Goal: Information Seeking & Learning: Learn about a topic

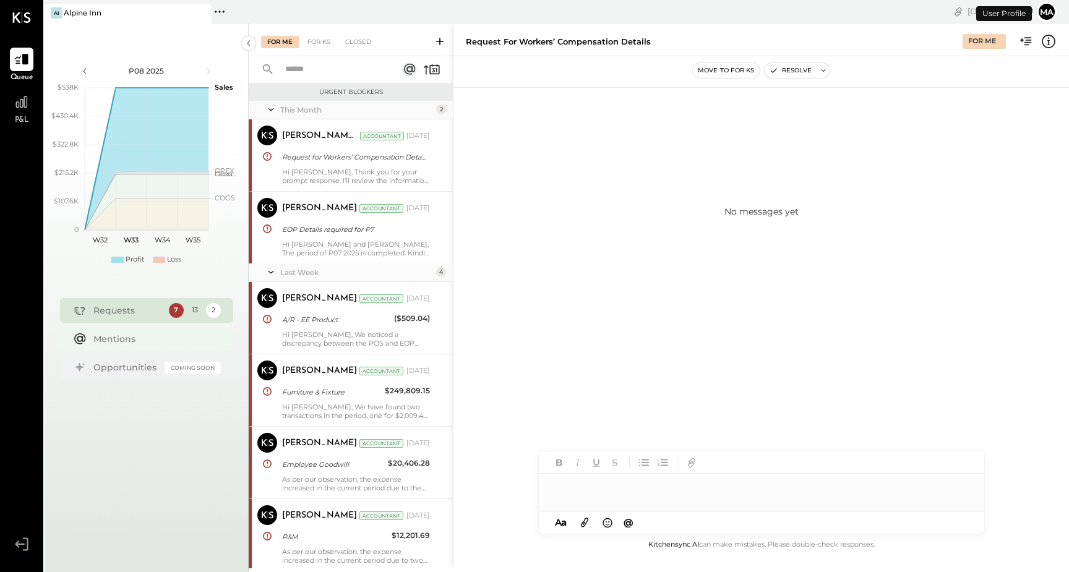
scroll to position [341, 0]
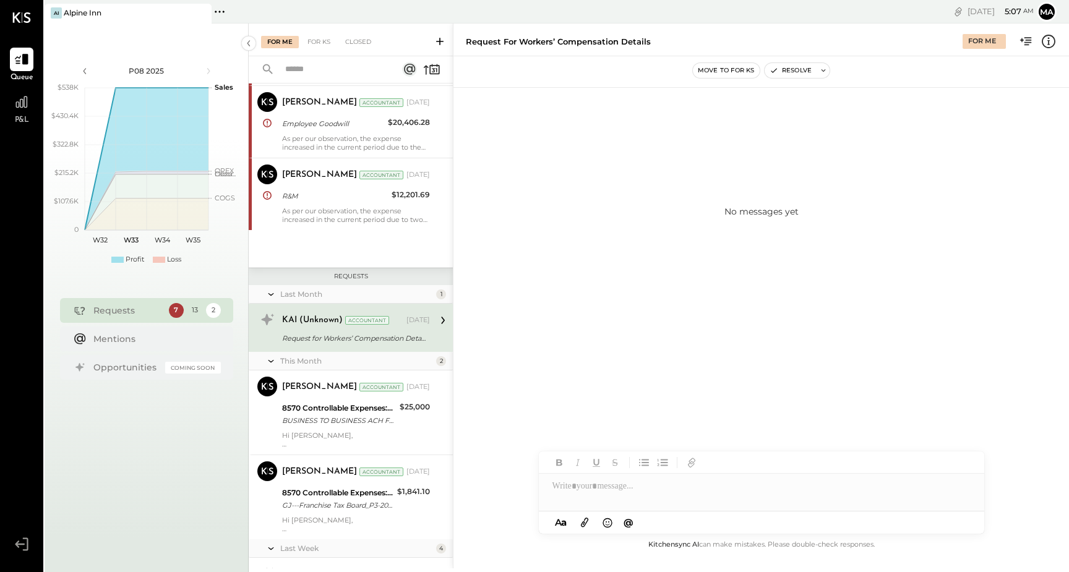
click at [106, 306] on div "Requests" at bounding box center [127, 310] width 69 height 12
click at [312, 345] on div "KAI (Unknown) Accountant [DATE] Request for Workers’ Compensation Details" at bounding box center [351, 328] width 204 height 48
click at [17, 112] on div at bounding box center [22, 102] width 24 height 24
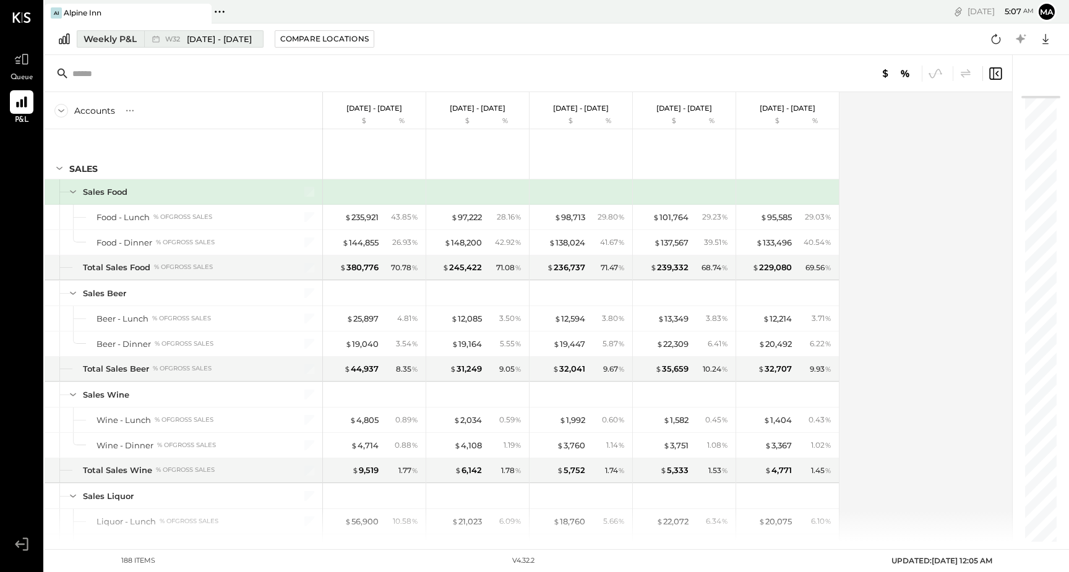
click at [121, 41] on div "Weekly P&L" at bounding box center [110, 39] width 53 height 12
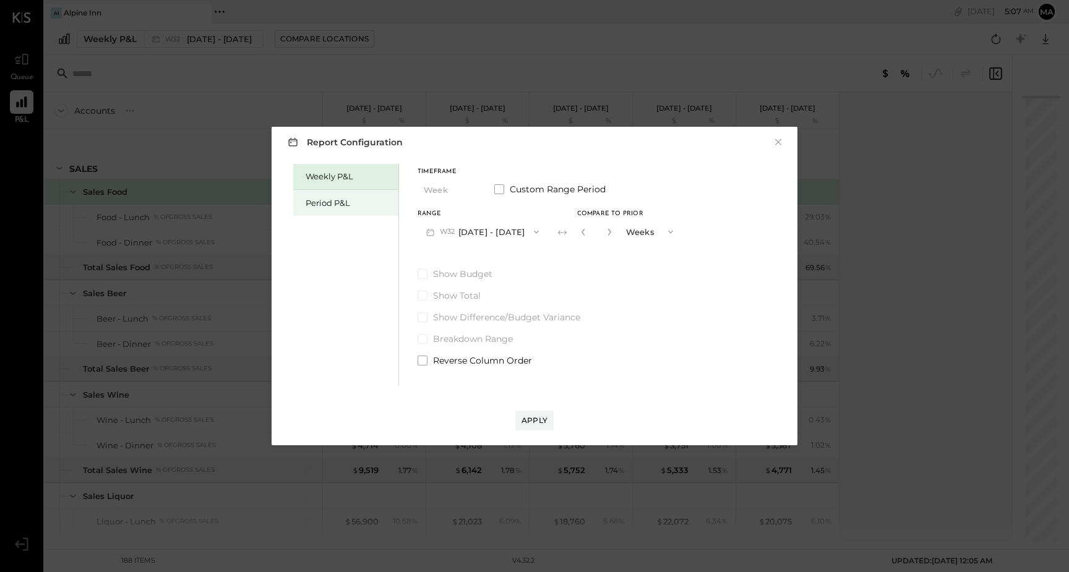
click at [369, 204] on div "Period P&L" at bounding box center [349, 203] width 87 height 12
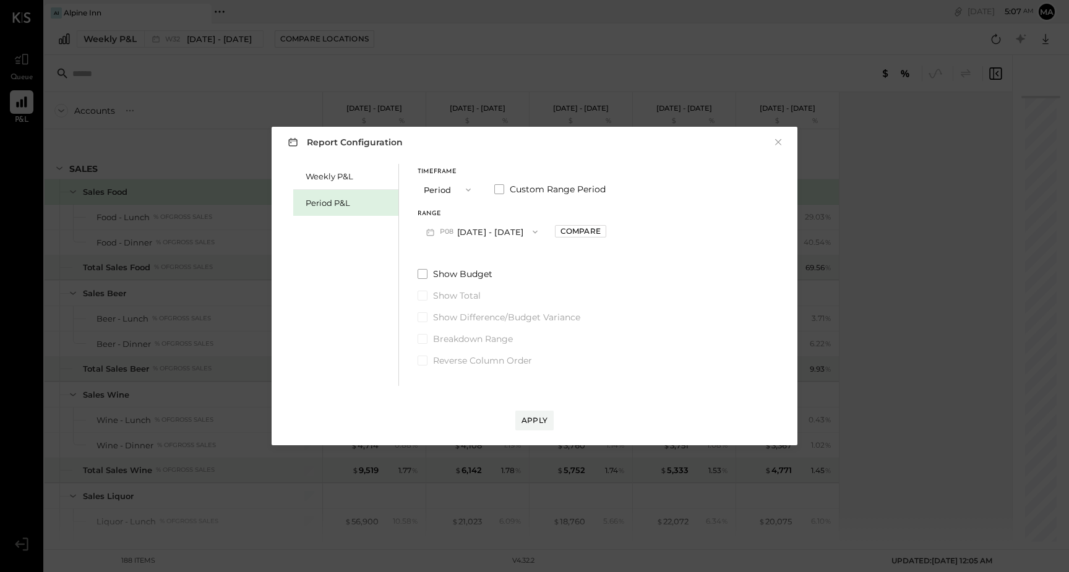
click at [536, 234] on icon "button" at bounding box center [535, 232] width 10 height 10
click at [506, 259] on span "[DATE] - [DATE]" at bounding box center [476, 259] width 59 height 11
click at [601, 235] on div "Compare" at bounding box center [581, 231] width 40 height 11
click at [425, 273] on span at bounding box center [423, 274] width 10 height 10
click at [539, 423] on div "Apply" at bounding box center [535, 420] width 26 height 11
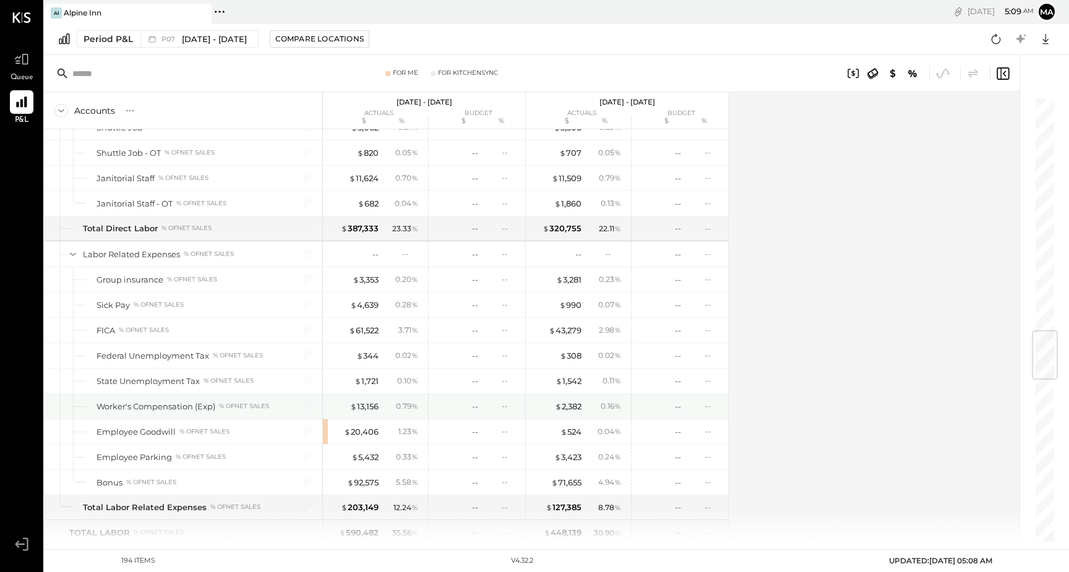
scroll to position [1966, 0]
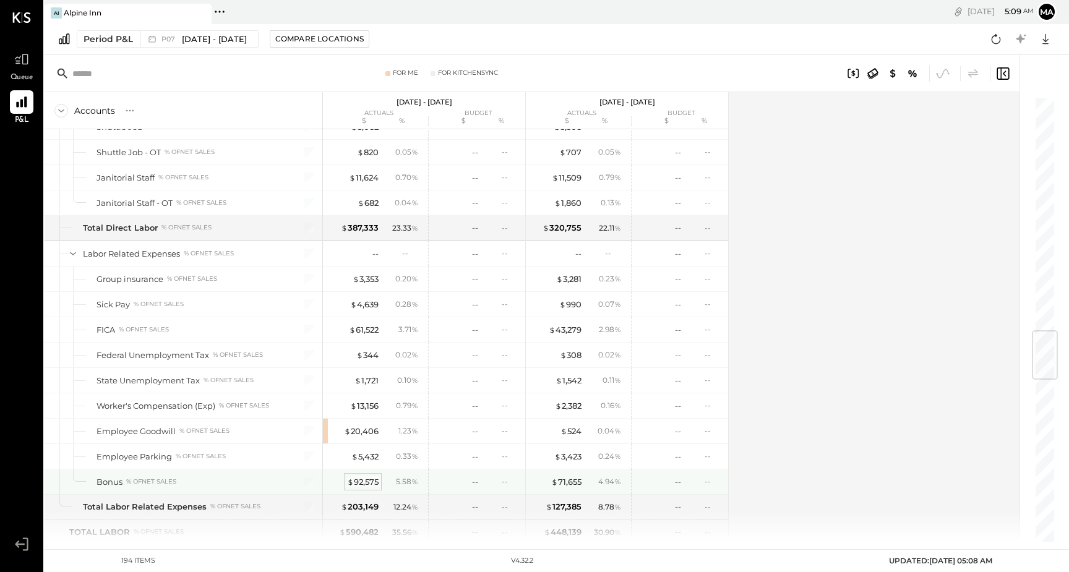
click at [362, 485] on div "$ 92,575" at bounding box center [363, 482] width 32 height 12
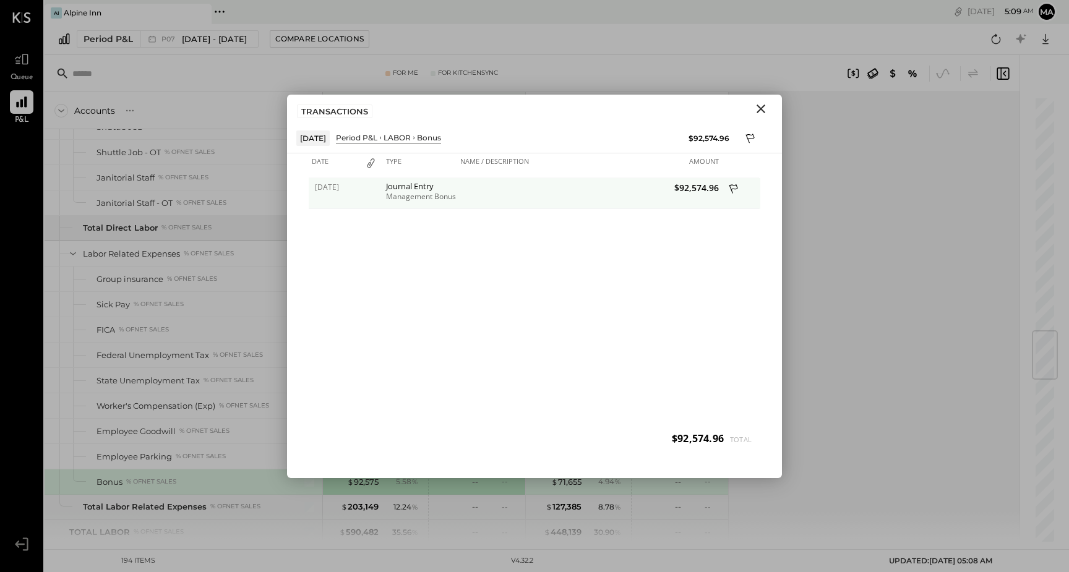
click at [420, 194] on div "Management Bonus P7" at bounding box center [420, 196] width 68 height 9
click at [765, 108] on icon "Close" at bounding box center [761, 108] width 15 height 15
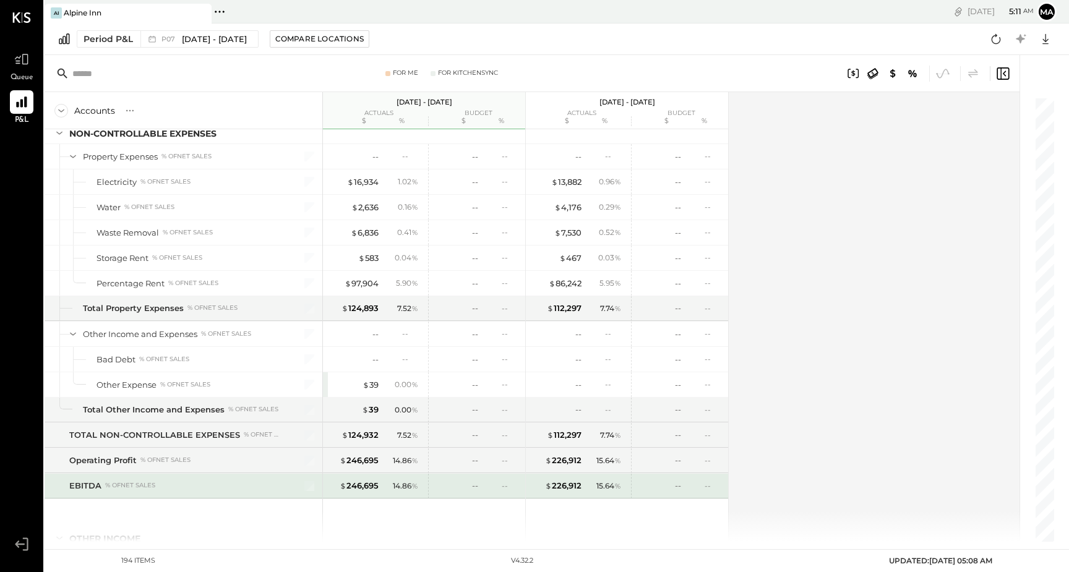
scroll to position [4003, 0]
